Goal: Information Seeking & Learning: Learn about a topic

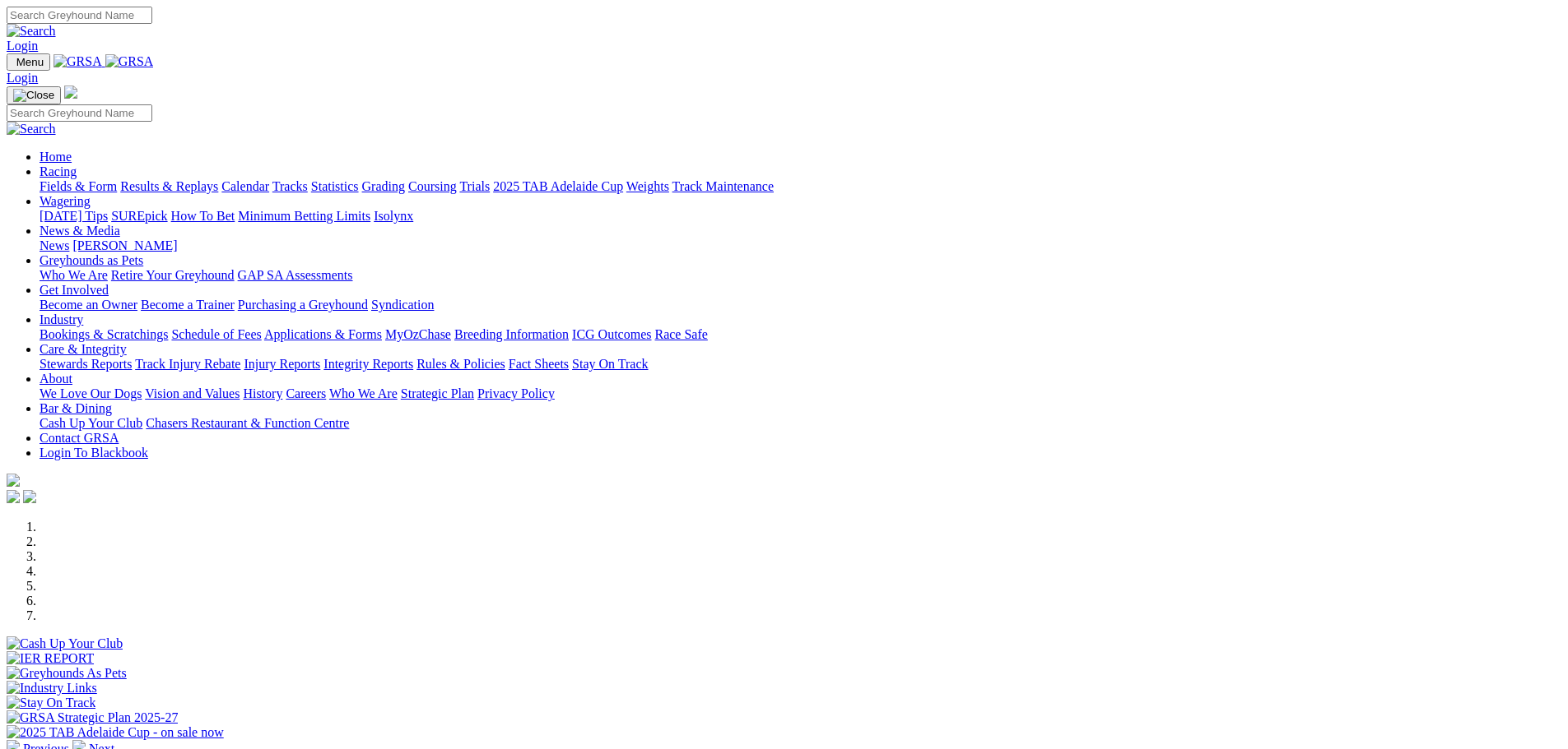
scroll to position [329, 0]
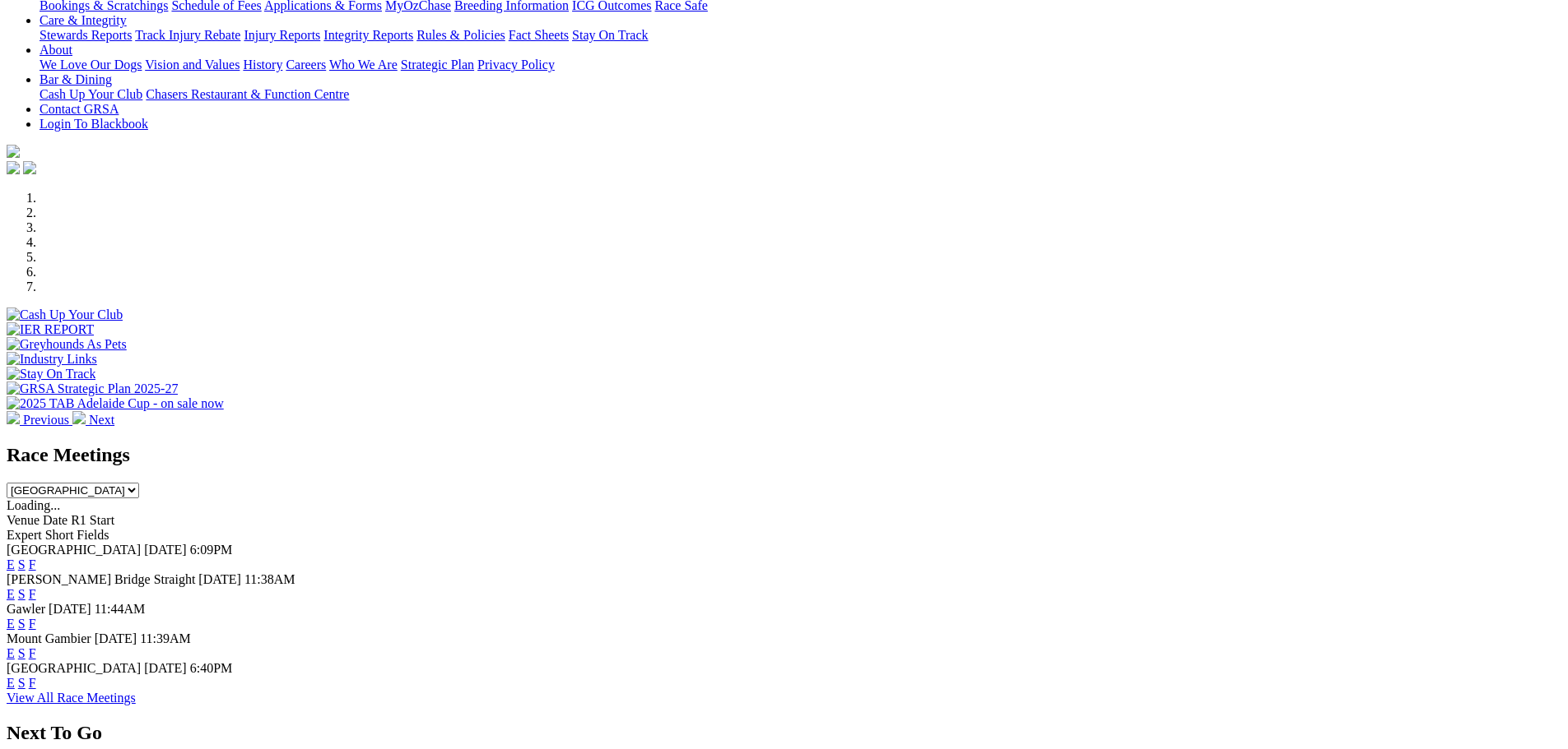
click at [36, 558] on link "F" at bounding box center [33, 565] width 8 height 14
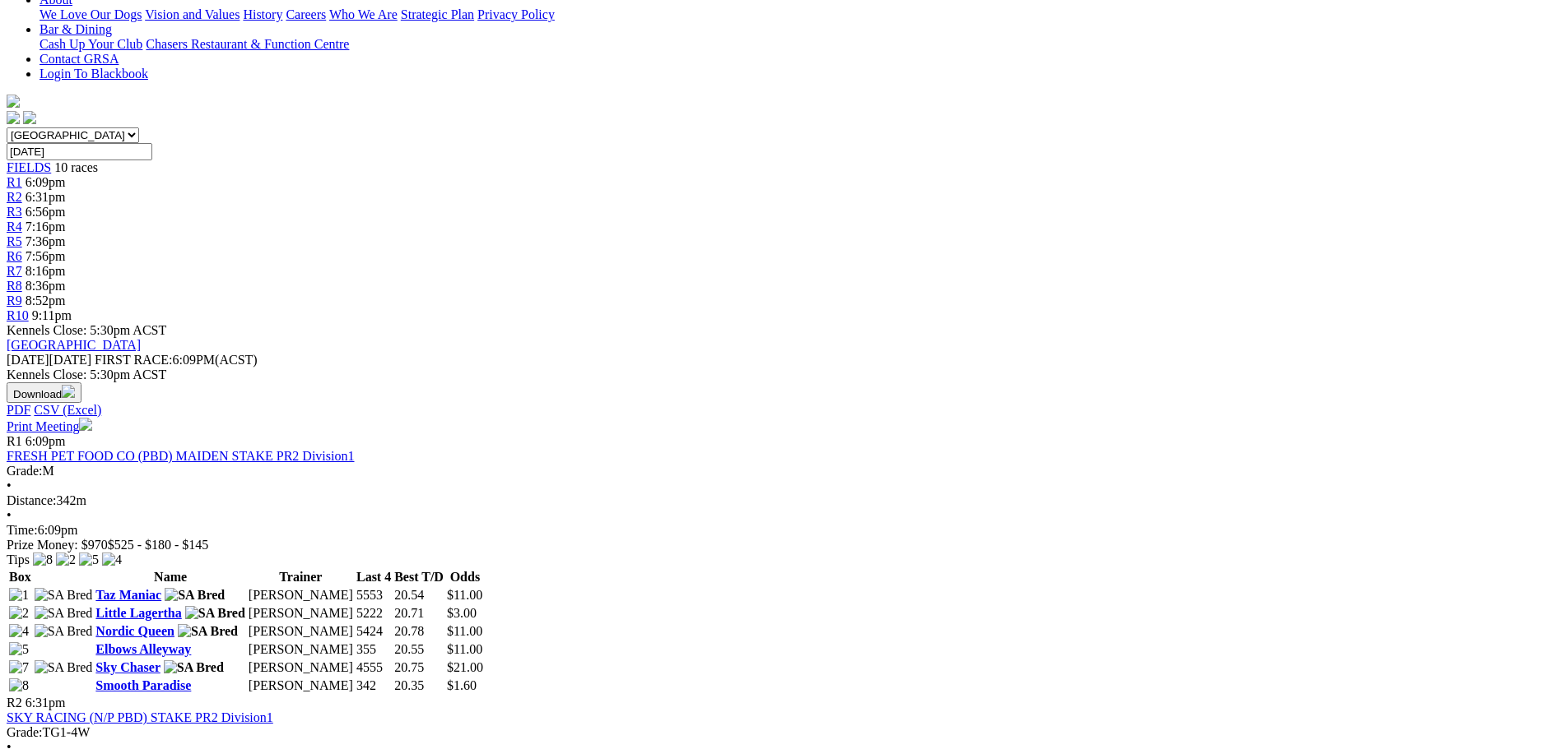
scroll to position [412, 0]
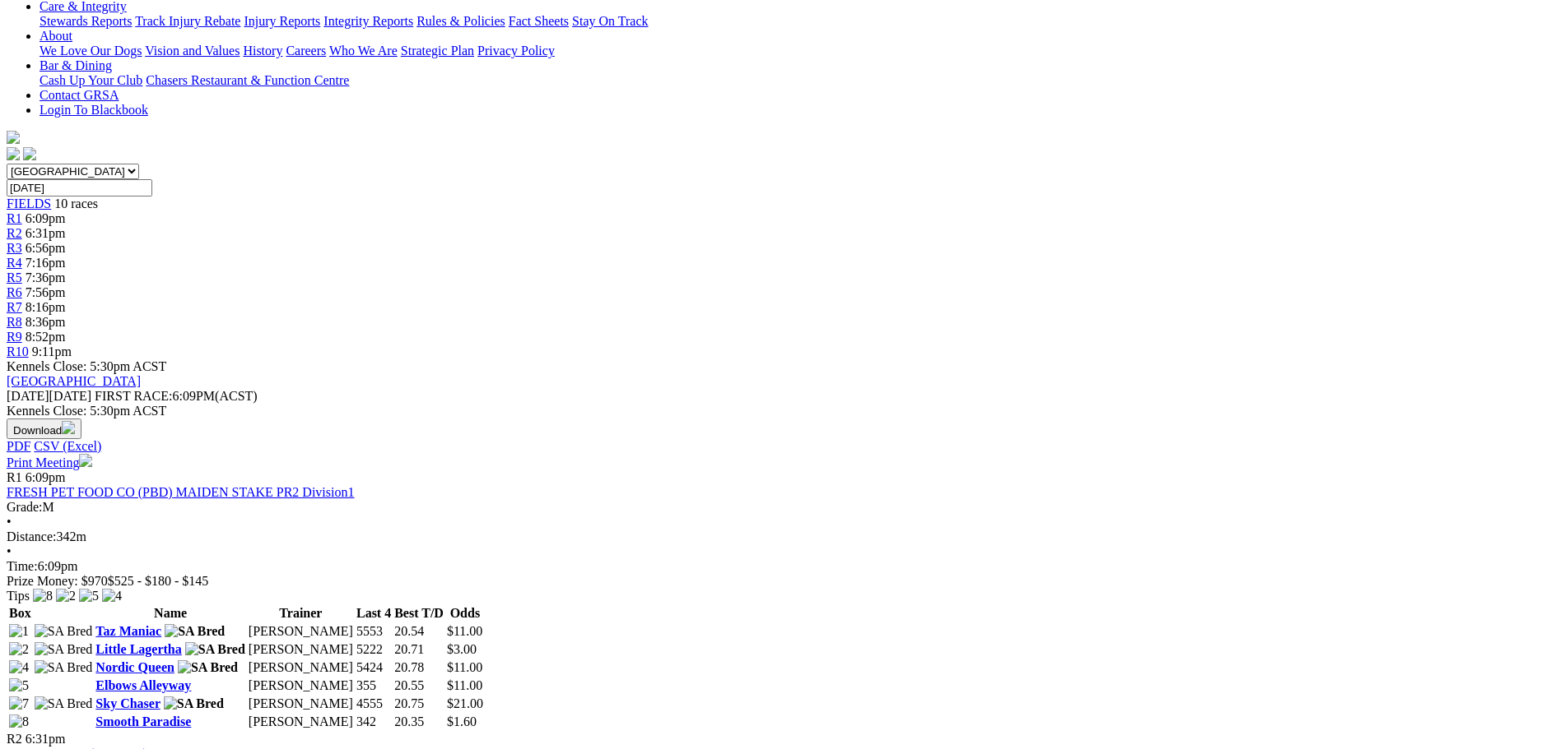
scroll to position [412, 0]
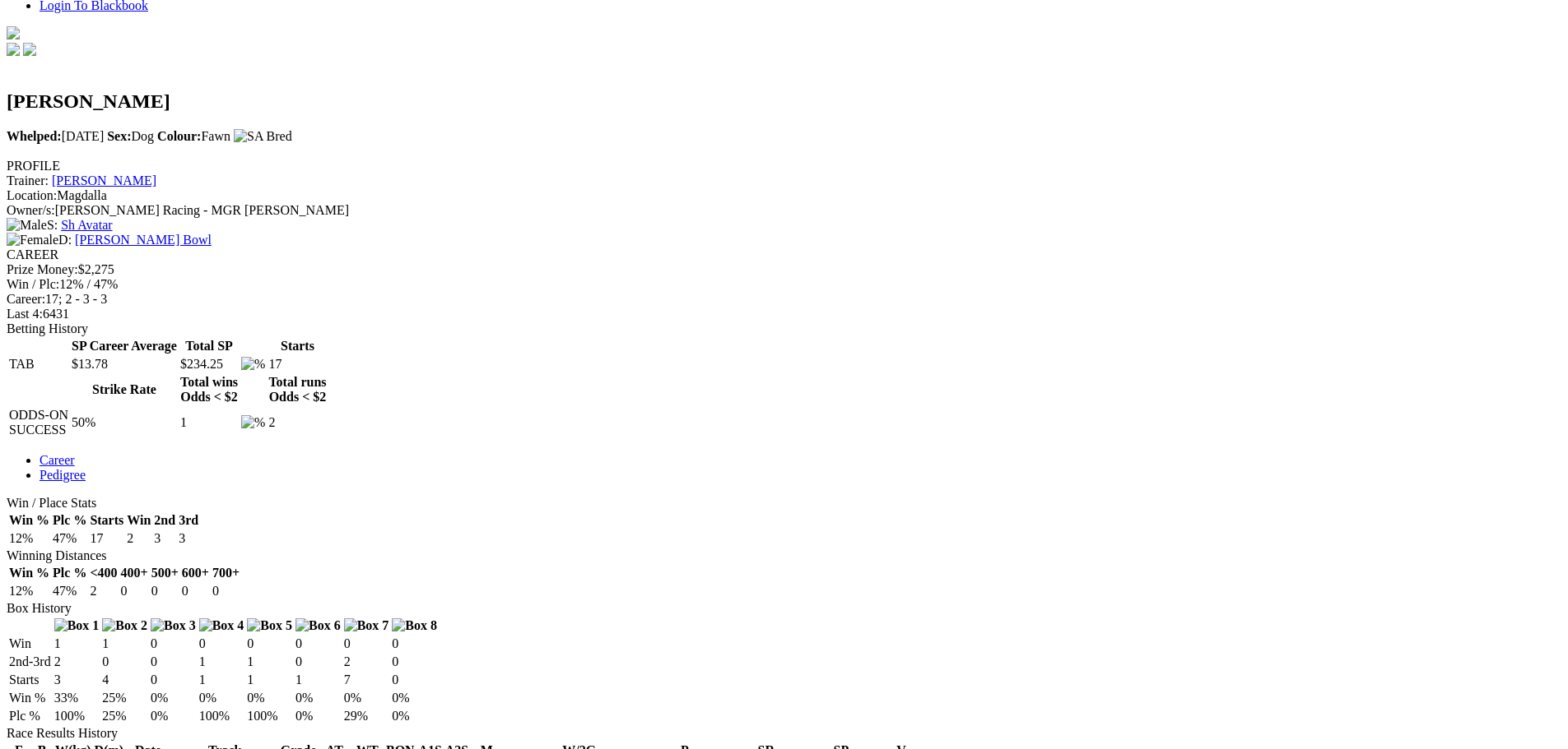
scroll to position [493, 0]
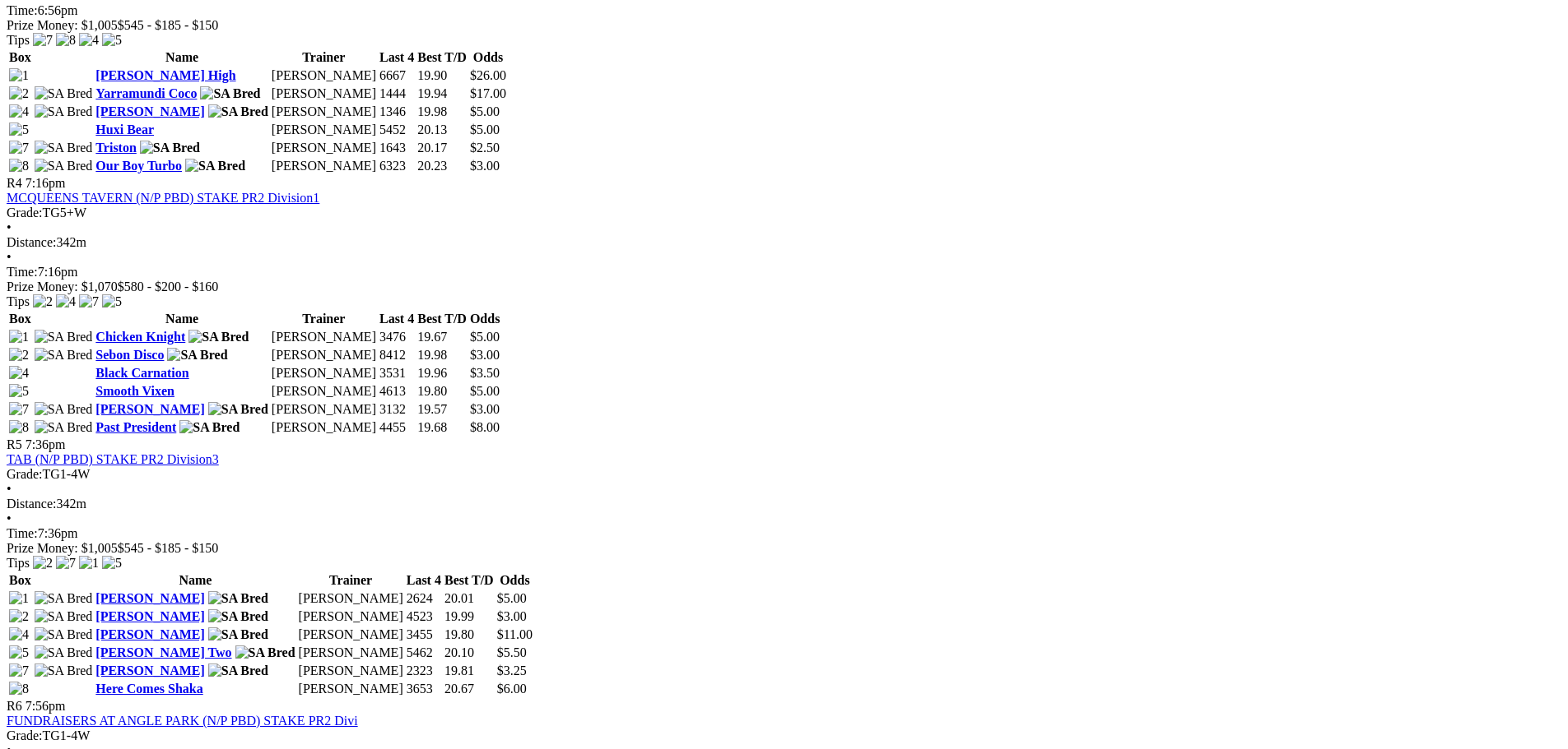
scroll to position [1480, 0]
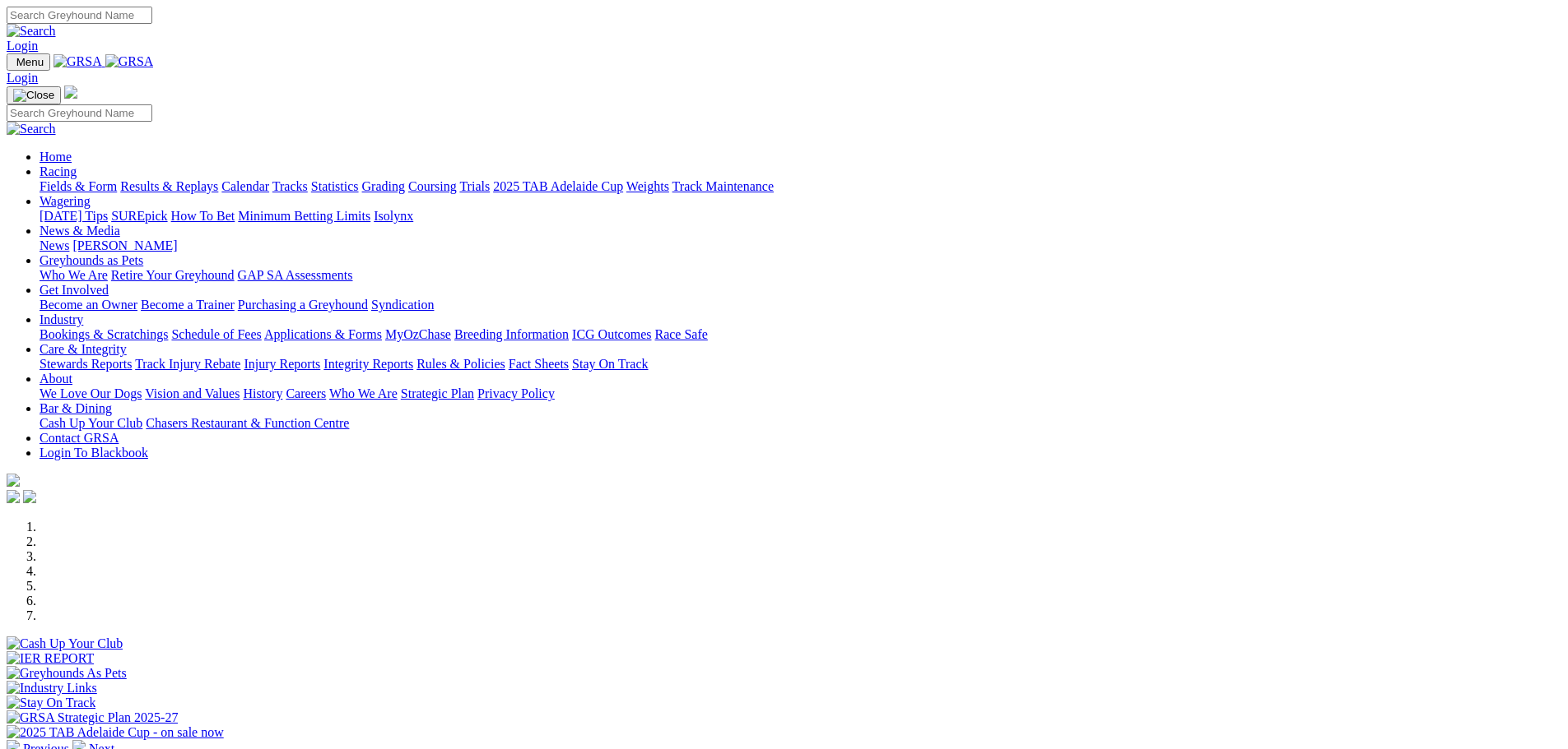
scroll to position [329, 0]
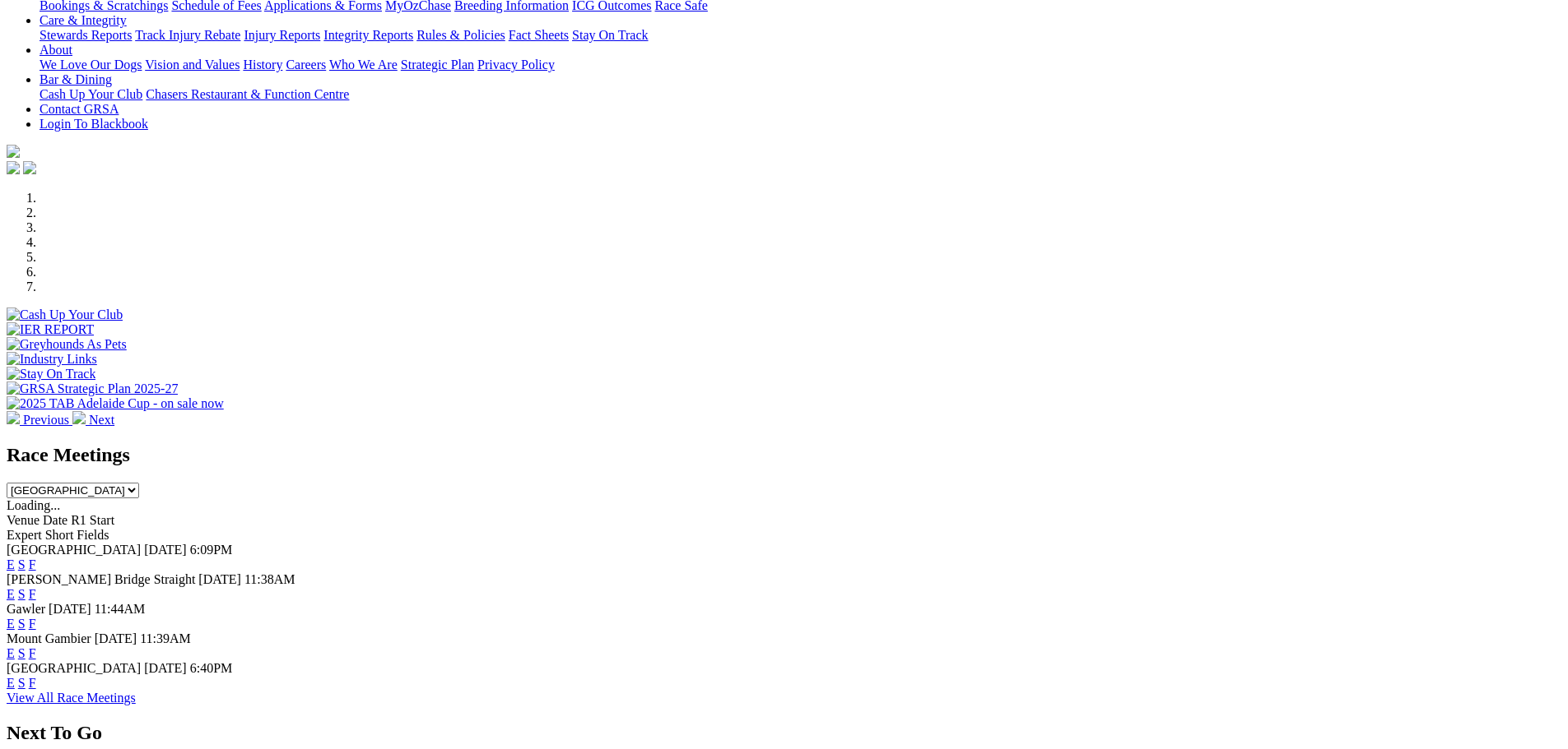
click at [36, 587] on link "F" at bounding box center [33, 594] width 8 height 14
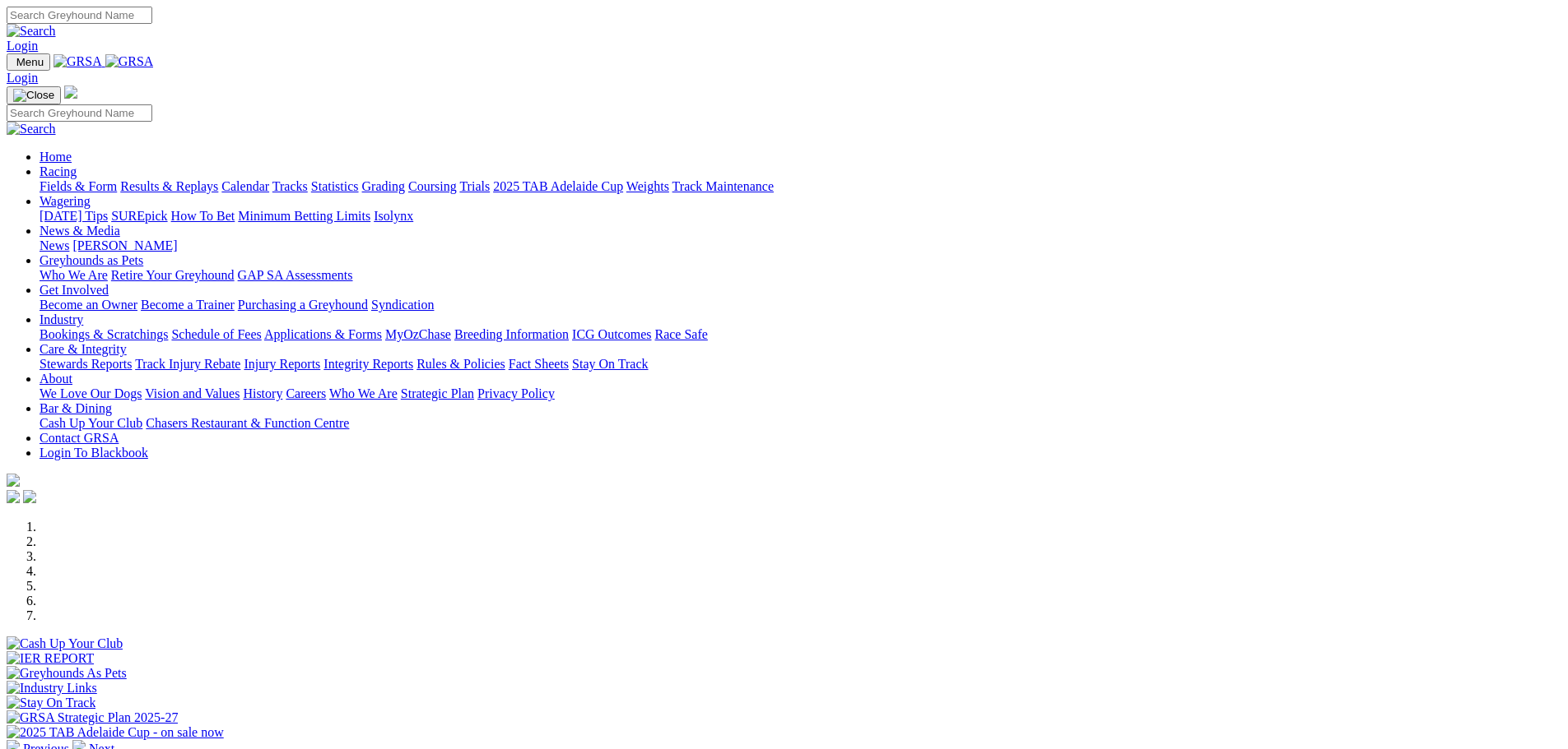
scroll to position [329, 0]
